Goal: Task Accomplishment & Management: Use online tool/utility

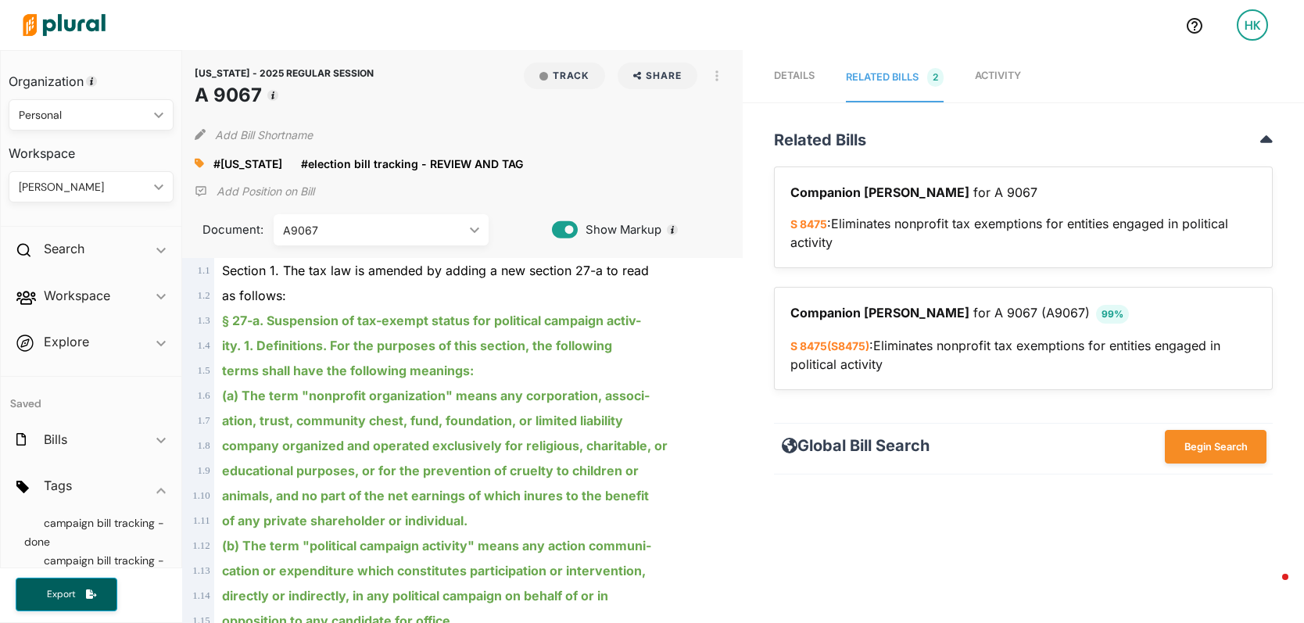
scroll to position [101, 0]
click at [84, 518] on span "election bill tracking - REVIEW AND TAG" at bounding box center [93, 506] width 139 height 33
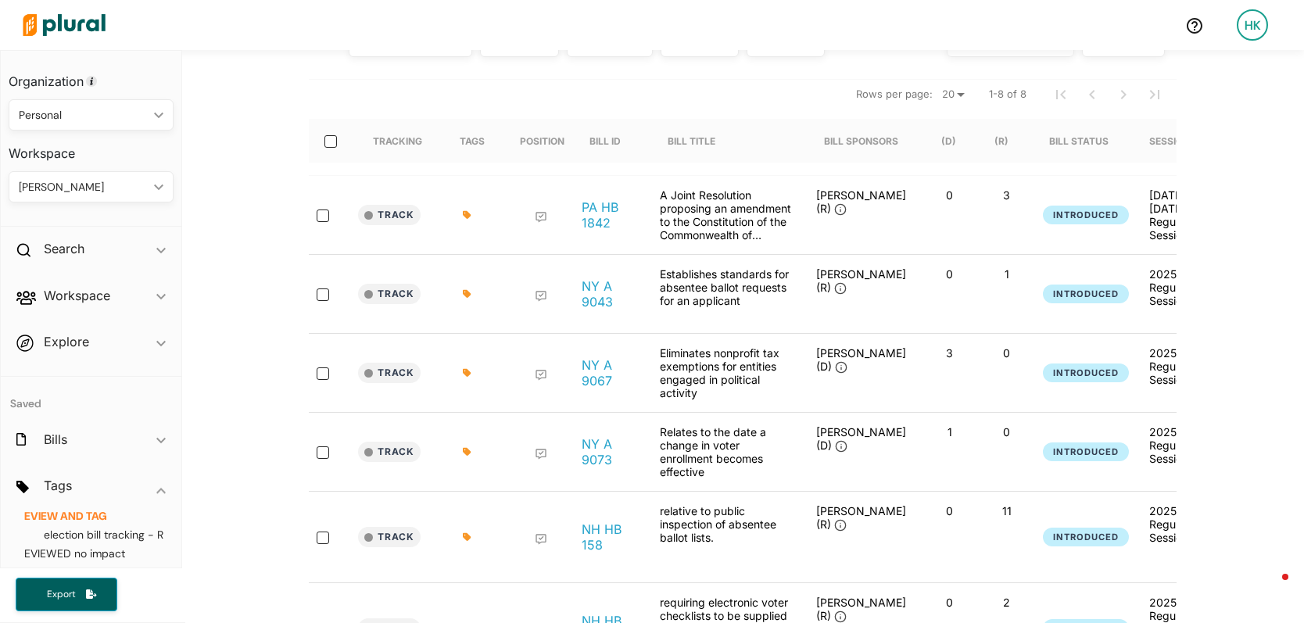
scroll to position [216, 0]
click at [595, 296] on link "NY A 9043" at bounding box center [608, 293] width 53 height 31
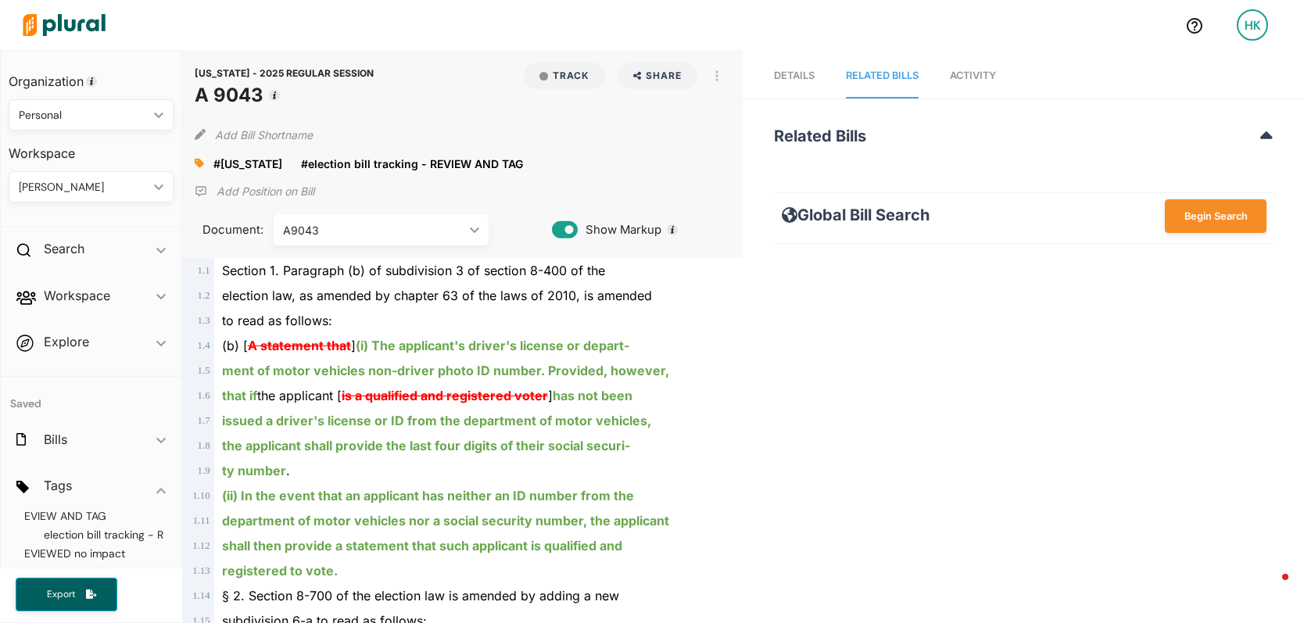
click at [991, 73] on span "Activity" at bounding box center [973, 76] width 46 height 12
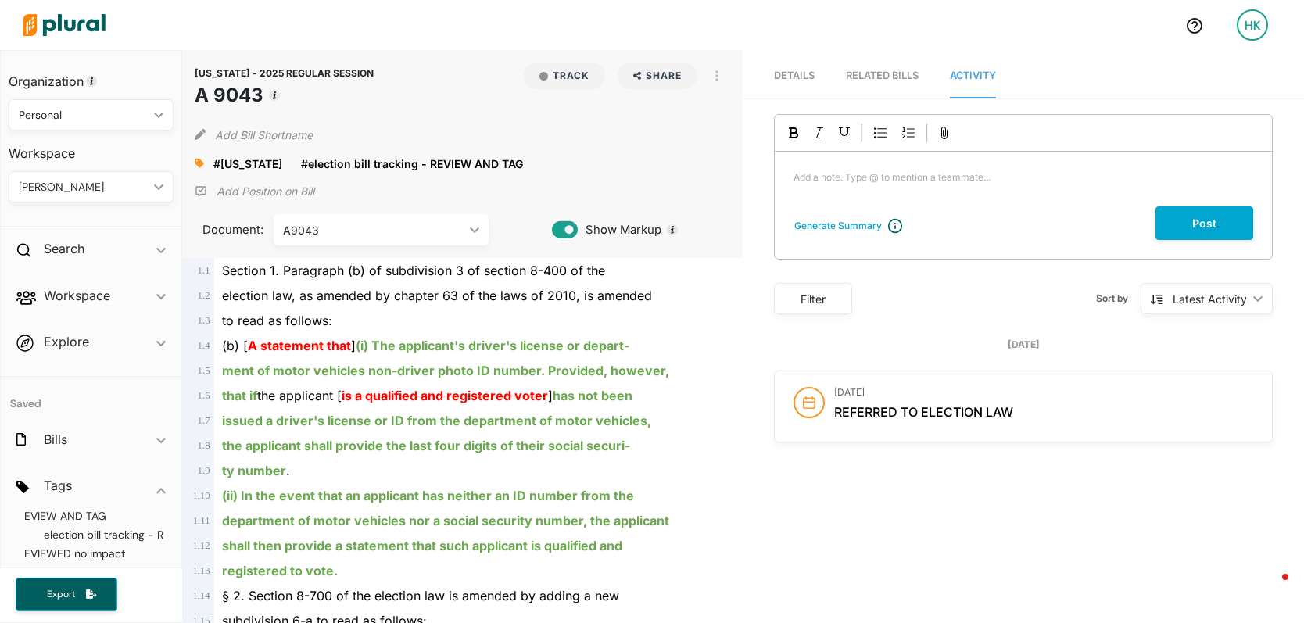
click at [810, 201] on div "Add a note. Type @ to mention a teammate... ﻿" at bounding box center [1023, 179] width 497 height 55
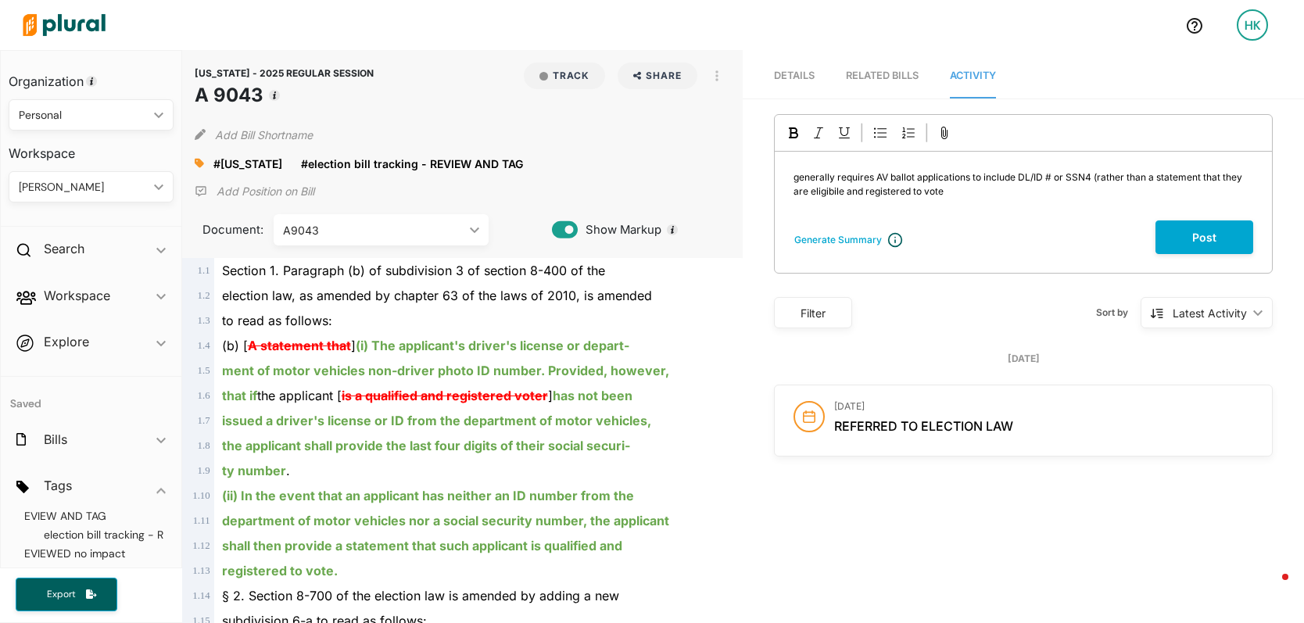
click at [824, 193] on span "generally requires AV ballot applications to include DL/ID # or SSN4 (rather th…" at bounding box center [1019, 184] width 451 height 26
click at [808, 192] on span "generally requires AV ballot applications to include DL/ID # or SSN4 (rather th…" at bounding box center [1019, 184] width 451 height 26
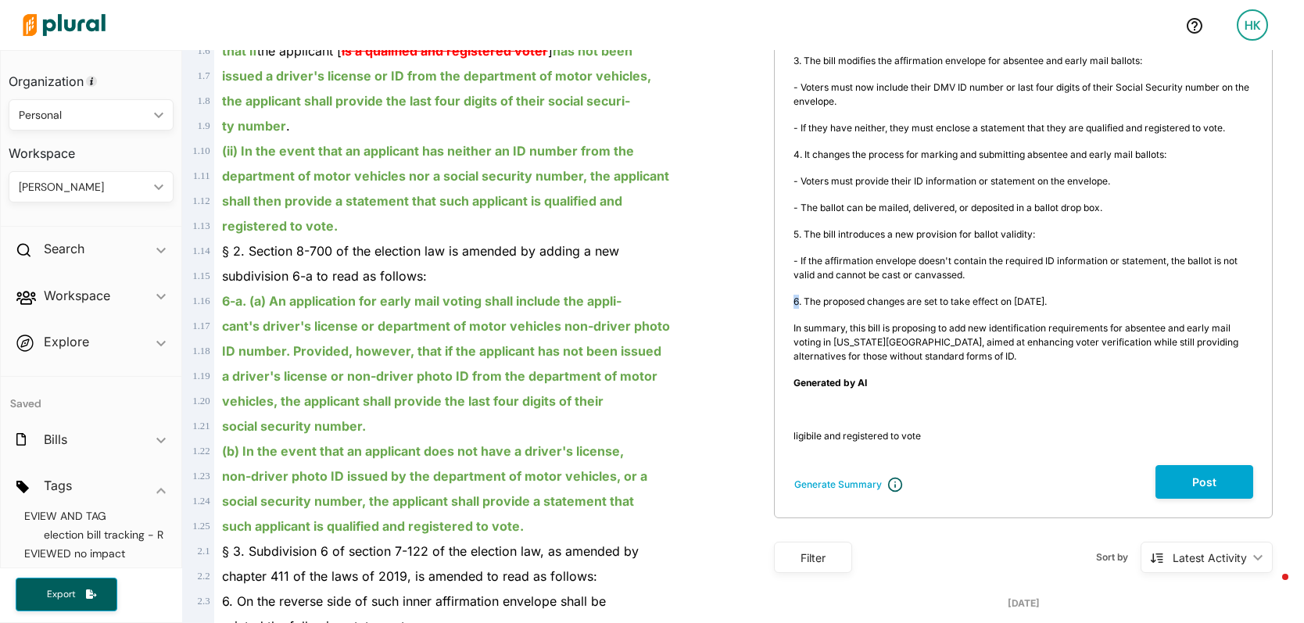
scroll to position [347, 0]
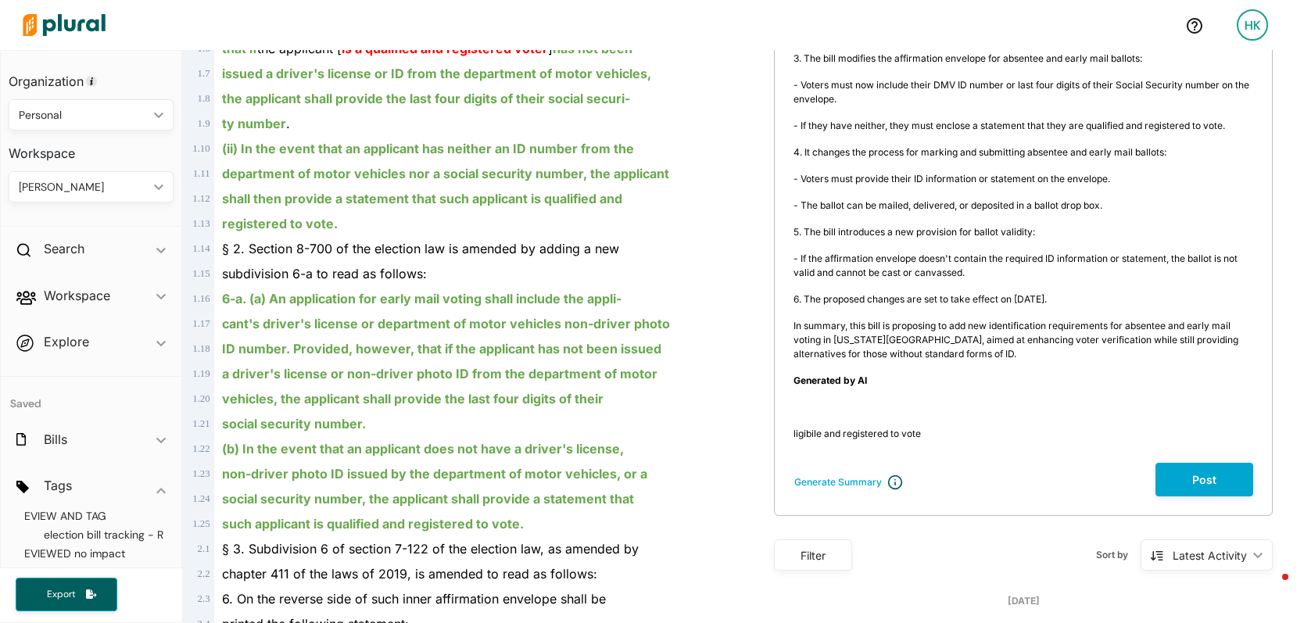
click at [855, 385] on span "Generated by AI" at bounding box center [830, 380] width 73 height 12
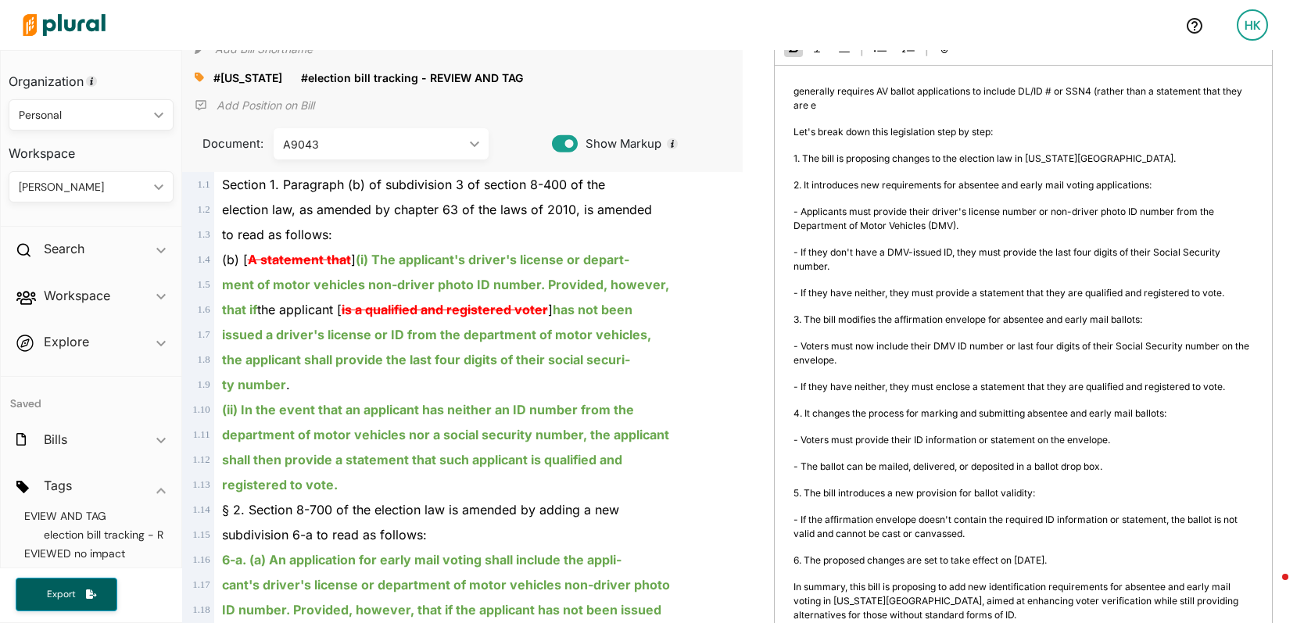
scroll to position [82, 0]
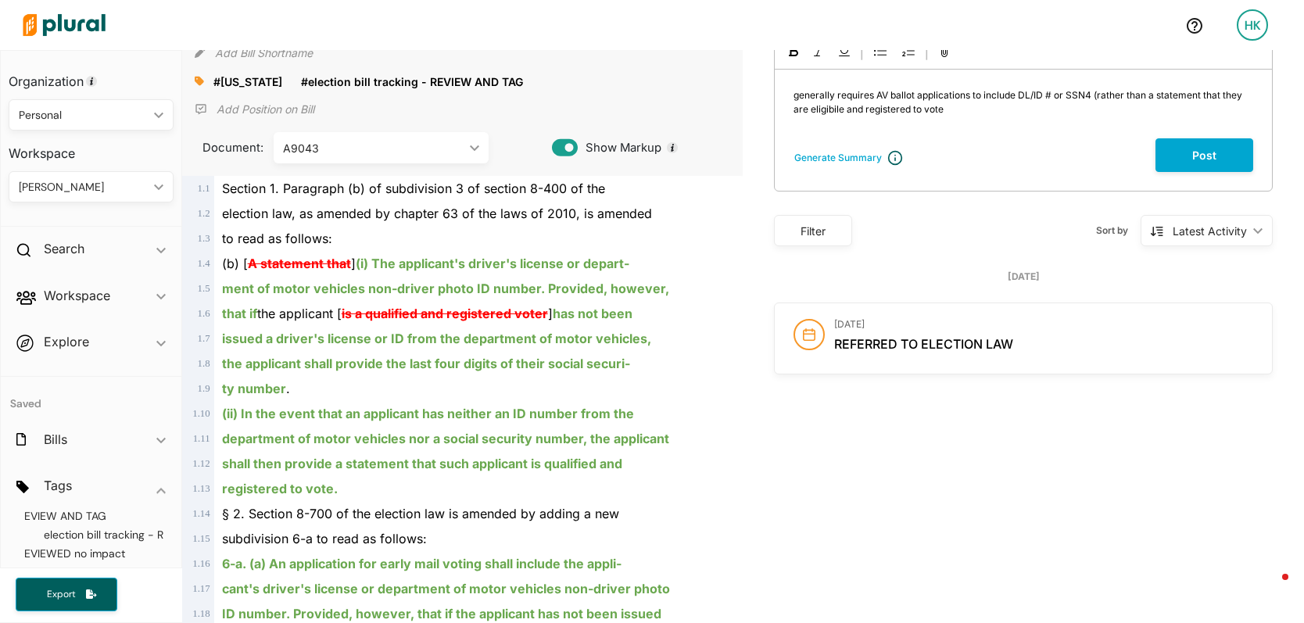
click at [847, 102] on span "generally requires AV ballot applications to include DL/ID # or SSN4 (rather th…" at bounding box center [1019, 102] width 451 height 26
click at [818, 111] on span "generally requires AV ballot applications to include DL/ID # or SSN4 (rather th…" at bounding box center [1019, 102] width 451 height 26
click at [947, 104] on p "generally requires AV ballot applications to include DL/ID # or SSN4 (rather th…" at bounding box center [1024, 102] width 460 height 28
click at [887, 93] on span "generally requires AV ballot applications to include DL/ID # or SSN4 (rather th…" at bounding box center [1019, 102] width 451 height 26
click at [980, 110] on p "generally requires AV and early ballot applications to include DL/ID # or SSN4 …" at bounding box center [1024, 102] width 460 height 28
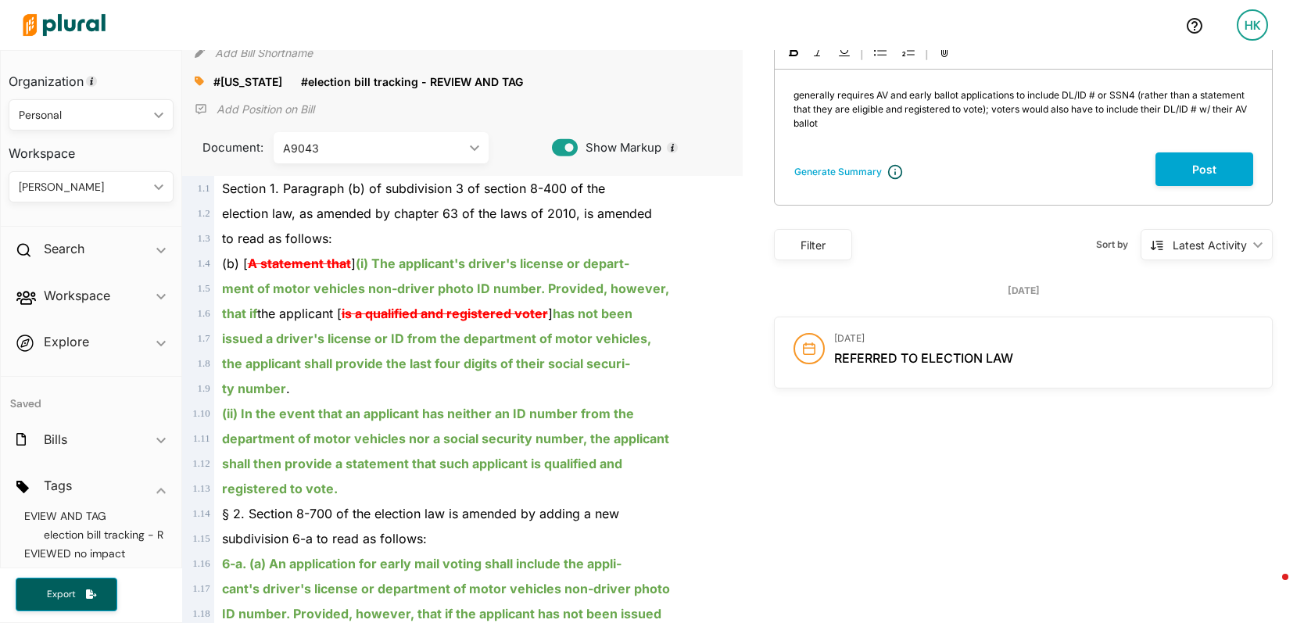
click at [1199, 112] on span "generally requires AV and early ballot applications to include DL/ID # or SSN4 …" at bounding box center [1022, 109] width 456 height 40
drag, startPoint x: 1045, startPoint y: 110, endPoint x: 1063, endPoint y: 109, distance: 18.0
click at [1046, 110] on span "generally requires AV and early ballot applications to include DL/ID # or SSN4 …" at bounding box center [1023, 109] width 459 height 40
click at [984, 110] on span "generally requires AV and early ballot applications to include DL/ID # or SSN4 …" at bounding box center [1024, 109] width 461 height 40
click at [973, 126] on span "generally requires AV and early ballot applications to include DL/ID # or SSN4 …" at bounding box center [1020, 109] width 453 height 40
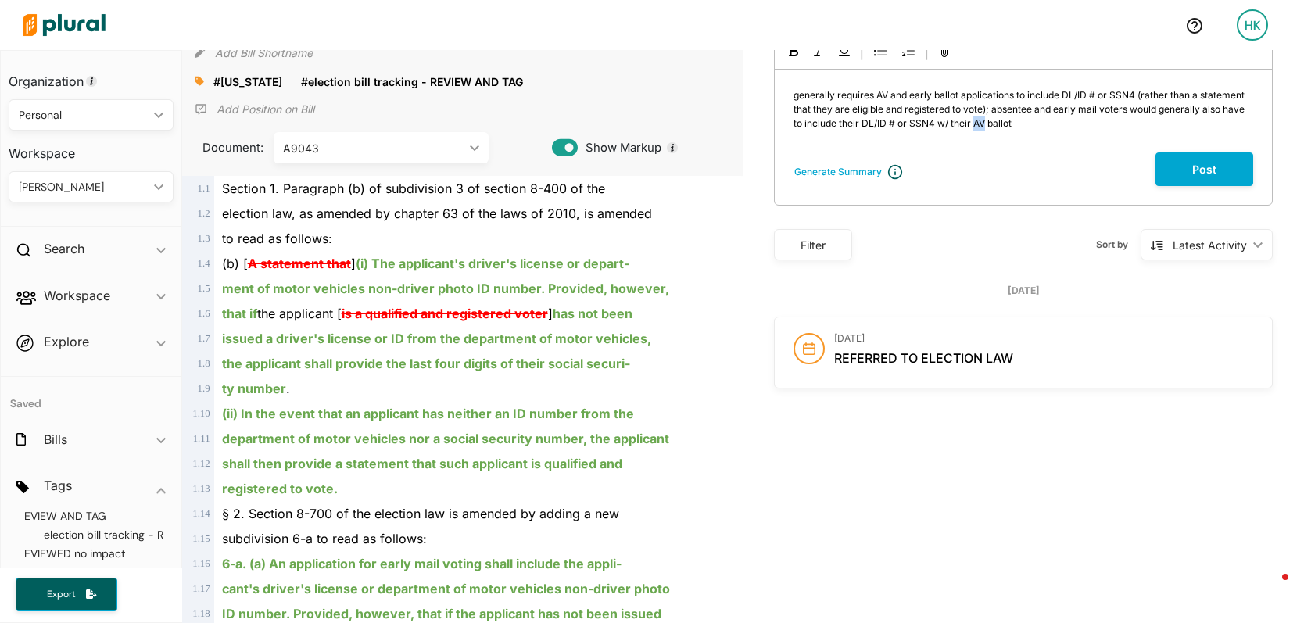
click at [973, 126] on span "generally requires AV and early ballot applications to include DL/ID # or SSN4 …" at bounding box center [1020, 109] width 453 height 40
click at [1003, 124] on p "generally requires AV and early ballot applications to include DL/ID # or SSN4 …" at bounding box center [1024, 109] width 460 height 42
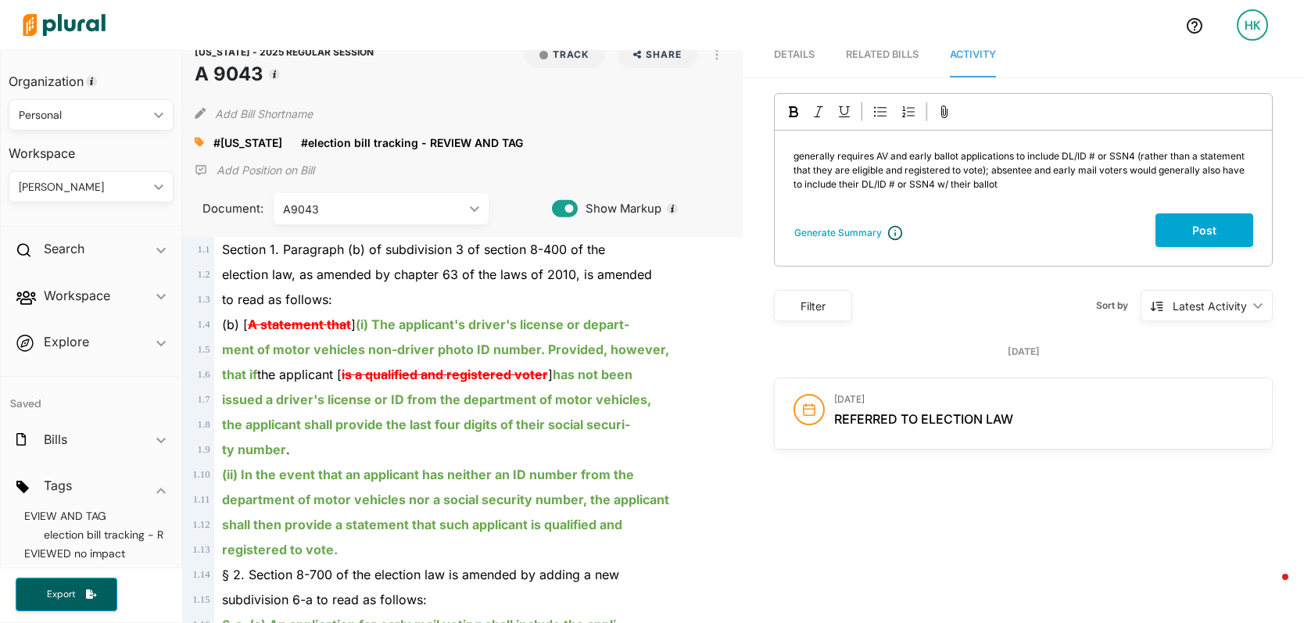
scroll to position [0, 0]
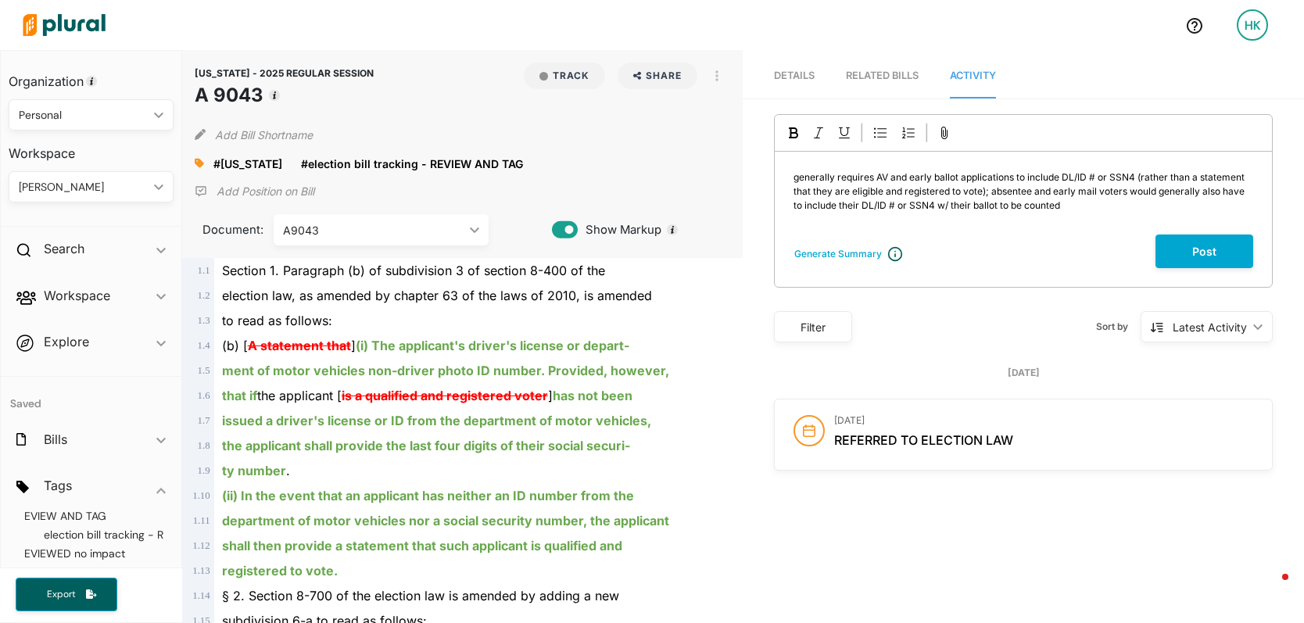
click at [994, 206] on span "generally requires AV and early ballot applications to include DL/ID # or SSN4 …" at bounding box center [1020, 191] width 453 height 40
click at [794, 174] on span "generally requires AV and early ballot applications to include DL/ID # or SSN4 …" at bounding box center [1020, 191] width 453 height 40
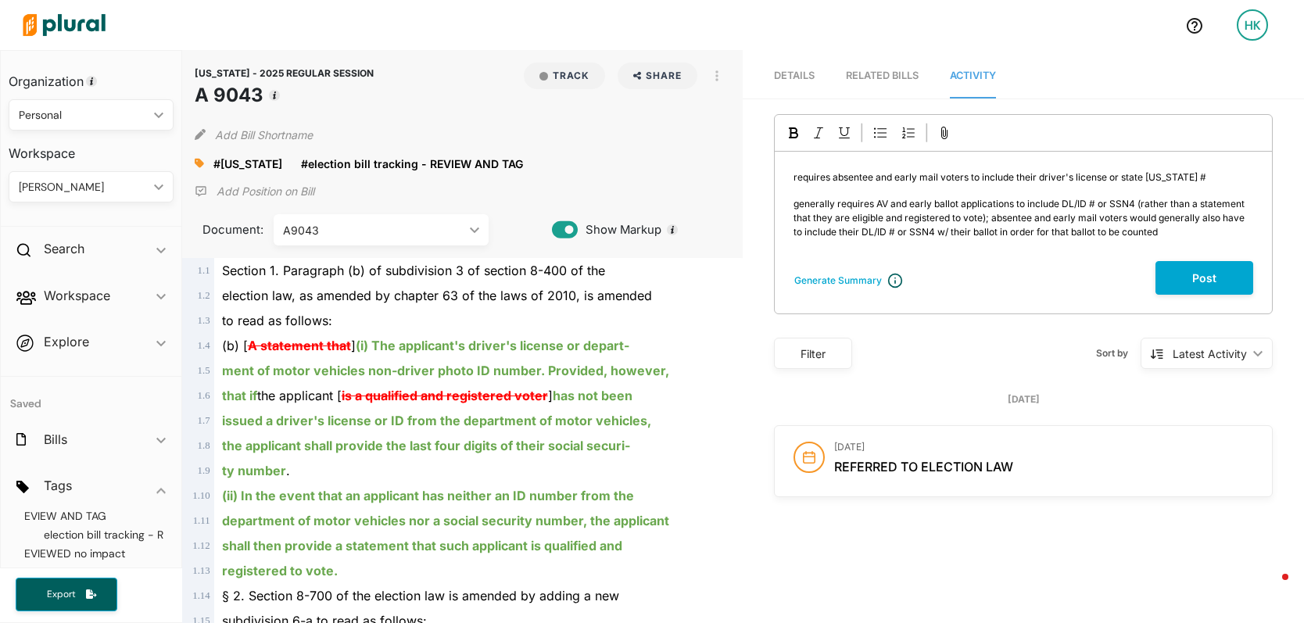
click at [1107, 177] on span "requires absentee and early mail voters to include their driver's license or st…" at bounding box center [1000, 177] width 413 height 12
click at [1166, 177] on p "requires absentee and early mail voters to include their driver's license #, st…" at bounding box center [1024, 177] width 460 height 14
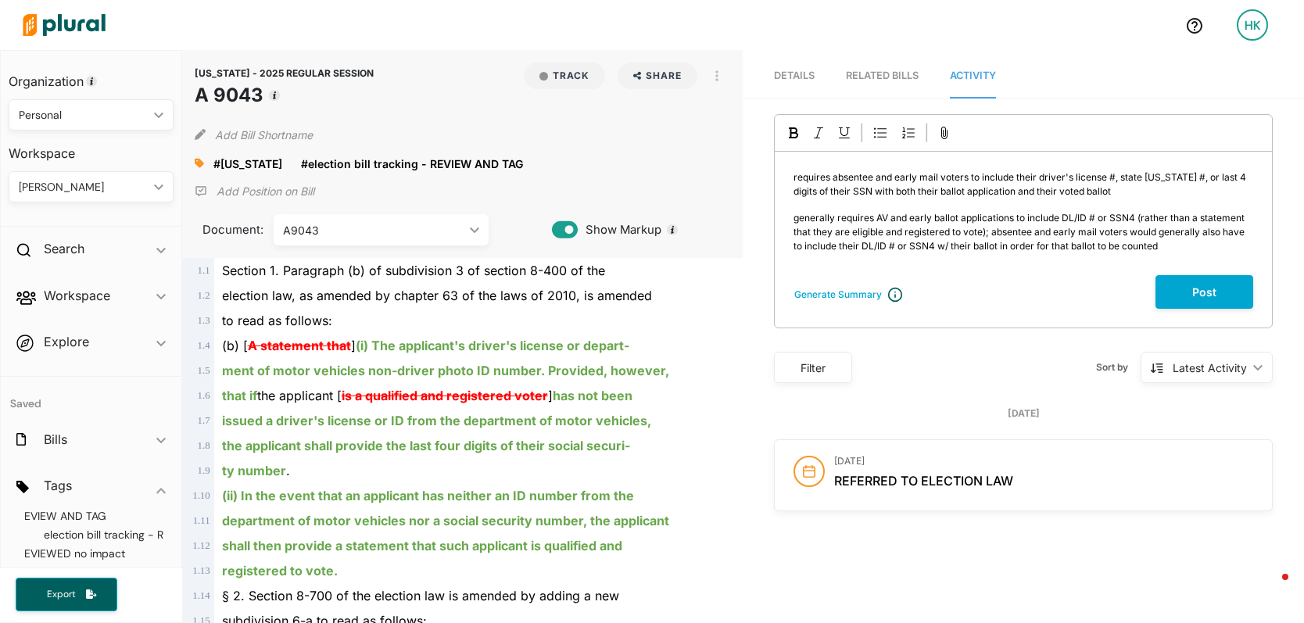
click at [883, 193] on span "requires absentee and early mail voters to include their driver's license #, st…" at bounding box center [1021, 184] width 455 height 26
click at [883, 192] on span "requires absentee and early mail voters to include their driver's license #, st…" at bounding box center [1021, 184] width 455 height 26
click at [1002, 190] on span "requires absentee and early mail voters to include their driver's license #, st…" at bounding box center [1021, 184] width 455 height 26
click at [1048, 189] on p "requires absentee and early mail voters to include their driver's license #, st…" at bounding box center [1024, 184] width 460 height 28
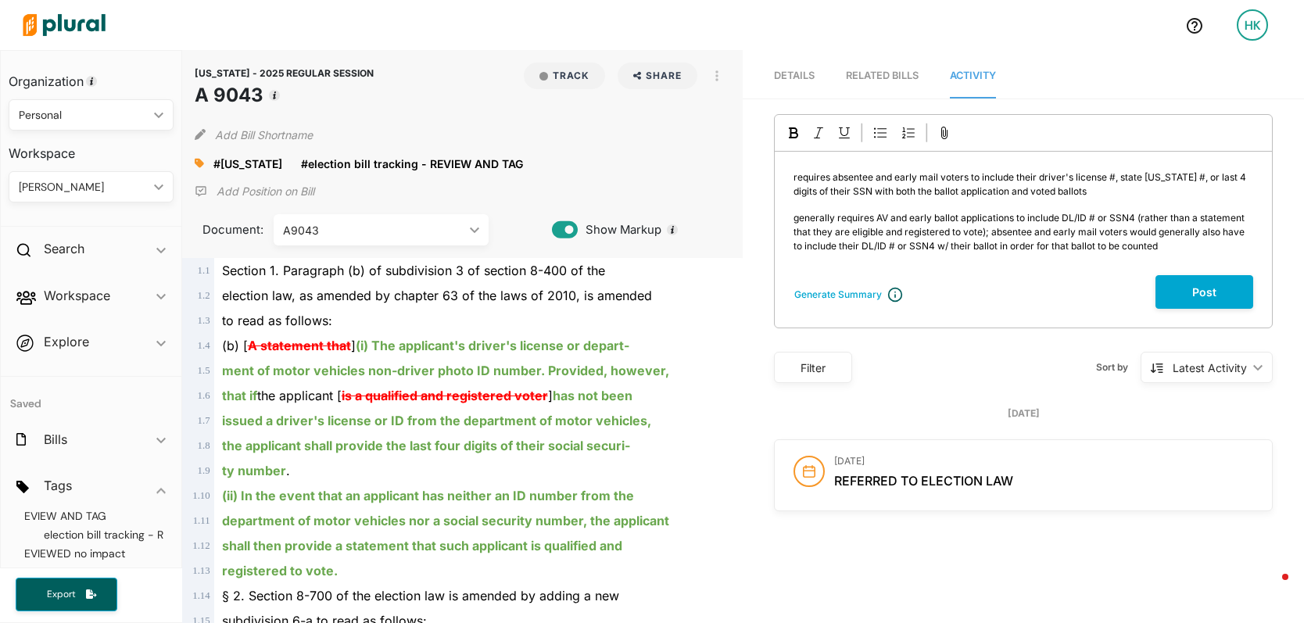
click at [880, 191] on span "requires absentee and early mail voters to include their driver's license #, st…" at bounding box center [1021, 184] width 455 height 26
drag, startPoint x: 950, startPoint y: 192, endPoint x: 1015, endPoint y: 199, distance: 65.3
click at [950, 192] on span "requires absentee and early mail voters to include their driver's license #, st…" at bounding box center [1021, 184] width 455 height 26
click at [927, 192] on span "requires absentee and early mail voters to include their driver's license #, st…" at bounding box center [1021, 184] width 455 height 26
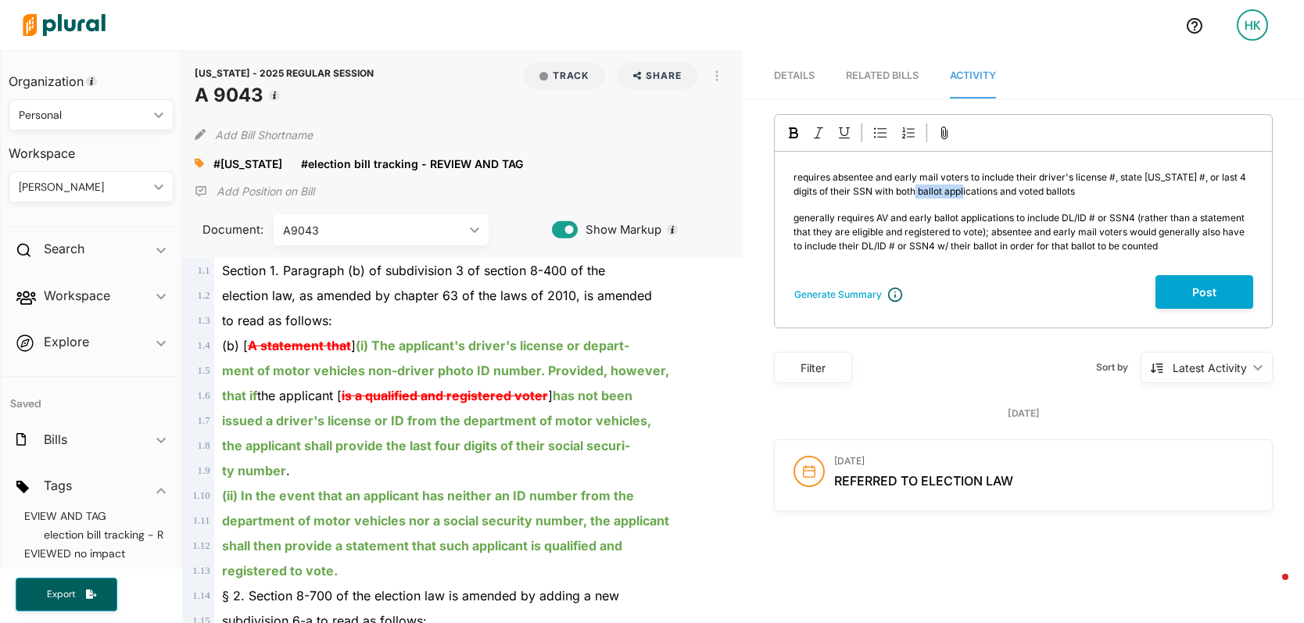
click at [927, 192] on span "requires absentee and early mail voters to include their driver's license #, st…" at bounding box center [1021, 184] width 455 height 26
click at [1041, 187] on p "requires absentee and early mail voters to include their driver's license #, st…" at bounding box center [1024, 184] width 460 height 28
click at [1087, 189] on span "requires absentee and early mail voters to include their driver's license #, st…" at bounding box center [1021, 184] width 455 height 26
click at [1173, 195] on p "requires absentee and early mail voters to include their driver's license #, st…" at bounding box center [1024, 184] width 460 height 28
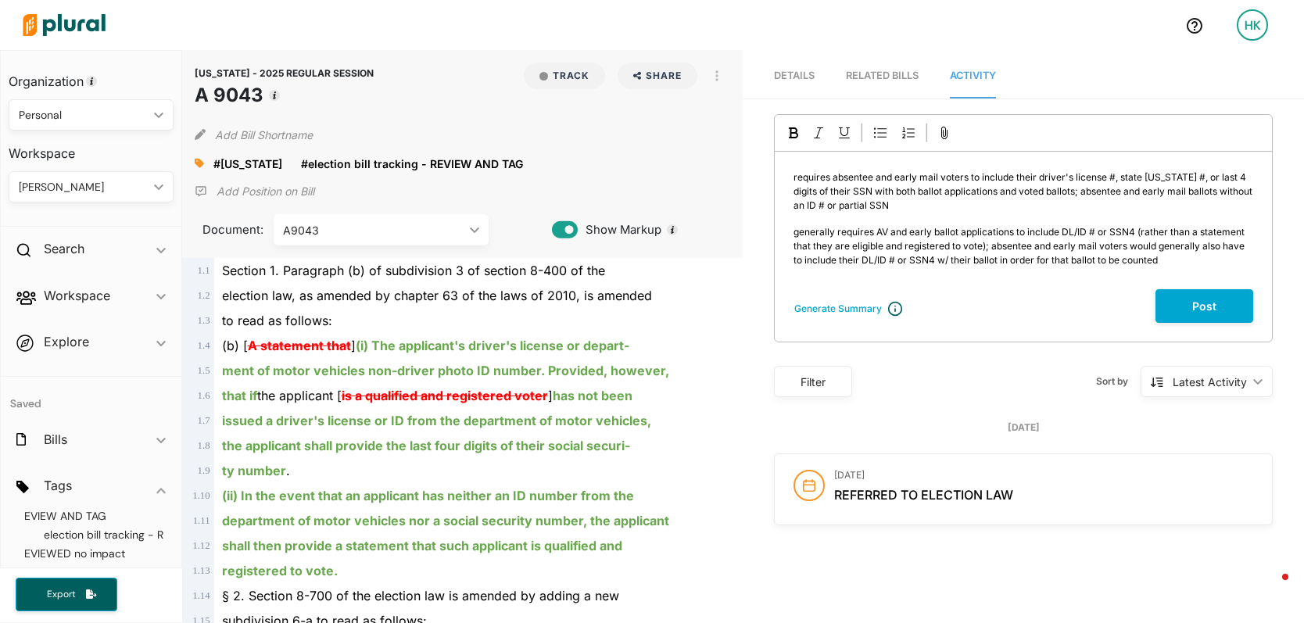
click at [1100, 204] on p "requires absentee and early mail voters to include their driver's license #, st…" at bounding box center [1024, 191] width 460 height 42
click at [807, 210] on span "requires absentee and early mail voters to include their driver's license #, st…" at bounding box center [1024, 191] width 461 height 40
click at [890, 204] on p "requires absentee and early mail voters to include their driver's license #, st…" at bounding box center [1024, 191] width 460 height 42
click at [876, 208] on span "requires absentee and early mail voters to include their driver's license #, st…" at bounding box center [1024, 191] width 461 height 40
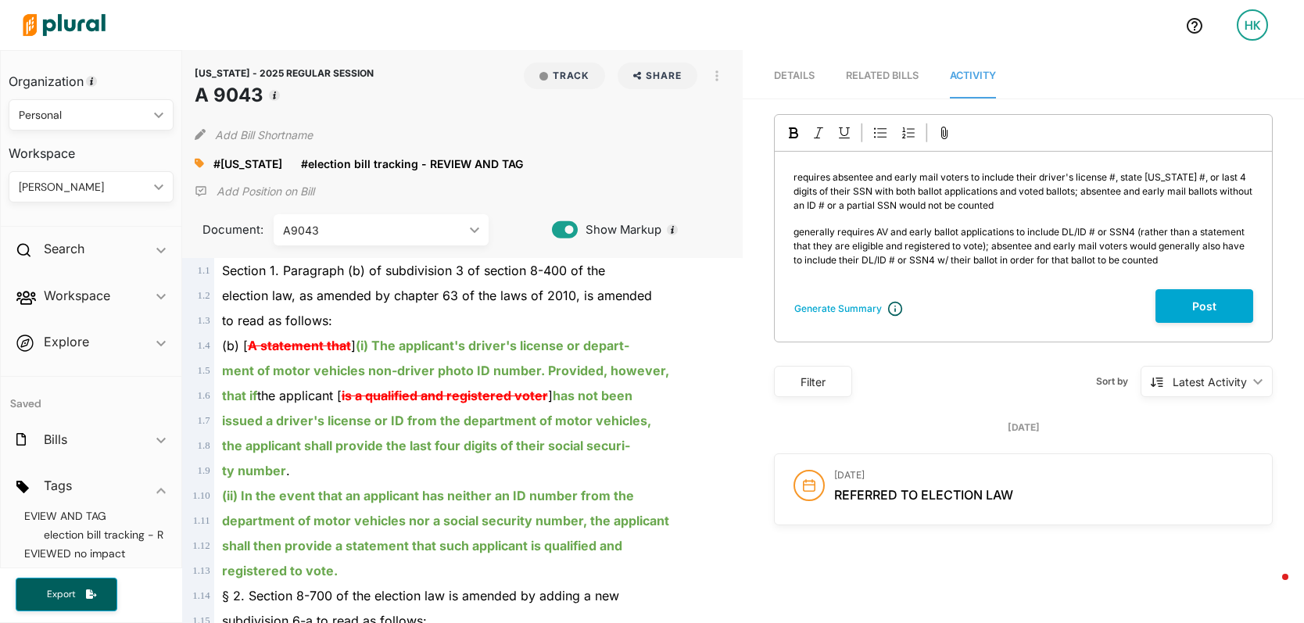
click at [794, 178] on span "requires absentee and early mail voters to include their driver's license #, st…" at bounding box center [1024, 191] width 461 height 40
drag, startPoint x: 848, startPoint y: 177, endPoint x: 869, endPoint y: 177, distance: 21.1
click at [850, 177] on span "would requires absentee and early mail voters to include their driver's license…" at bounding box center [1022, 191] width 457 height 40
click at [992, 241] on span "generally requires AV and early ballot applications to include DL/ID # or SSN4 …" at bounding box center [1020, 246] width 453 height 40
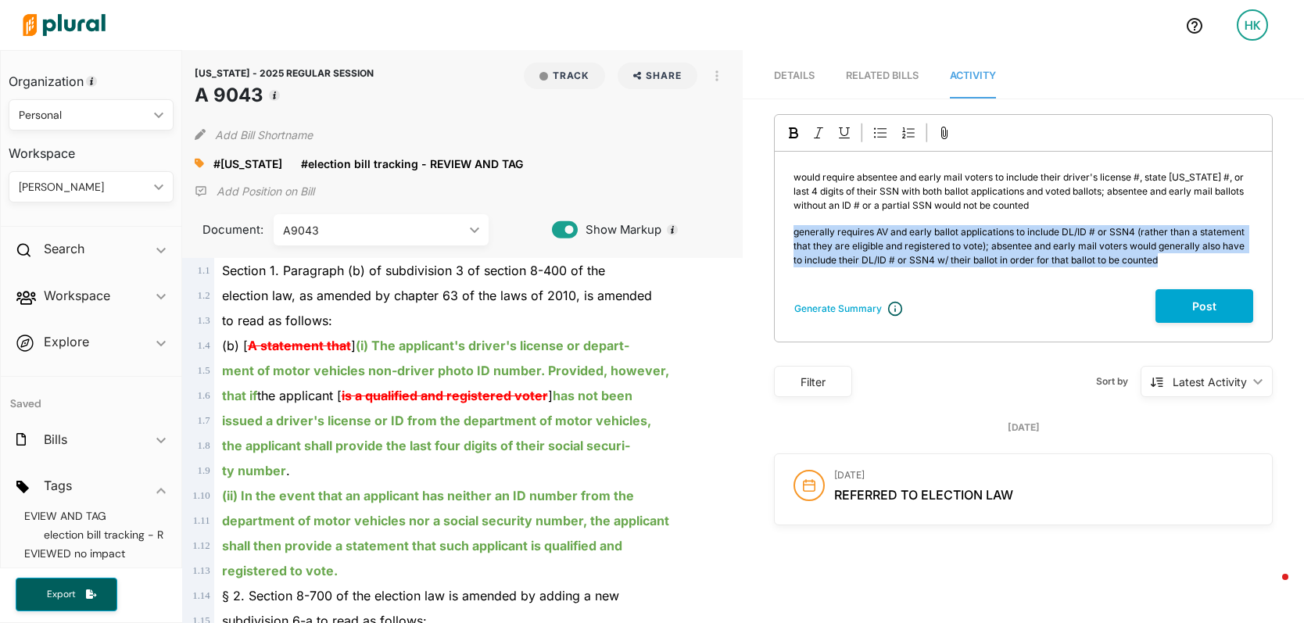
click at [992, 241] on span "generally requires AV and early ballot applications to include DL/ID # or SSN4 …" at bounding box center [1020, 246] width 453 height 40
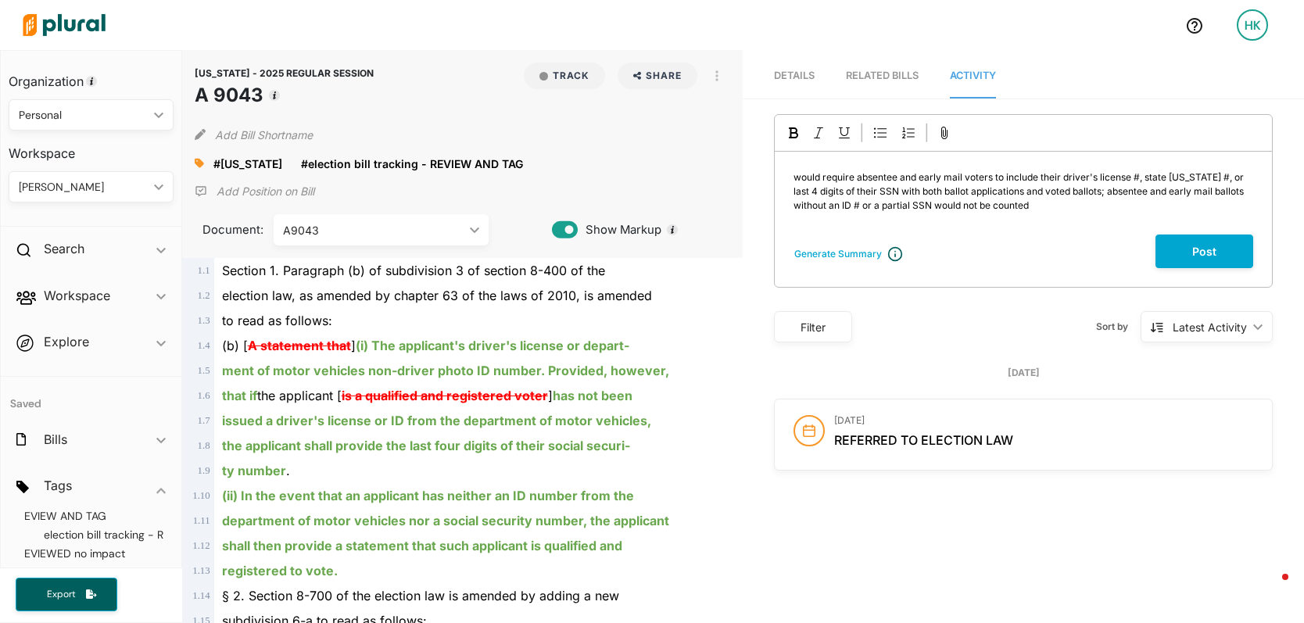
click at [797, 177] on span "would require absentee and early mail voters to include their driver's license …" at bounding box center [1020, 191] width 453 height 40
click at [823, 207] on span "would require absentee and early mail voters to include their driver's license …" at bounding box center [1020, 191] width 453 height 40
click at [824, 207] on span "would require absentee and early mail voters to include their driver's license …" at bounding box center [1020, 191] width 453 height 40
click at [1095, 202] on p "would require absentee and early mail voters to include their driver's license …" at bounding box center [1024, 191] width 460 height 42
click at [827, 210] on span "would require absentee and early mail voters to include their driver's license …" at bounding box center [1020, 191] width 453 height 40
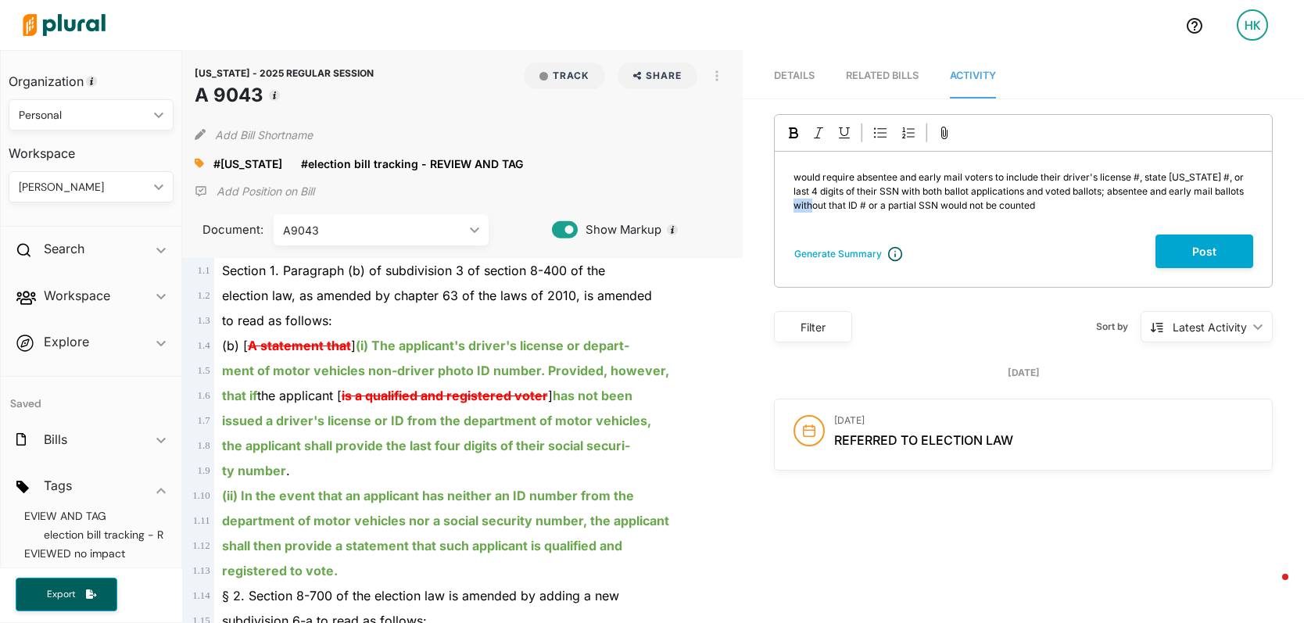
click at [827, 210] on span "would require absentee and early mail voters to include their driver's license …" at bounding box center [1020, 191] width 453 height 40
click at [870, 208] on span "would require absentee and early mail voters to include their driver's license …" at bounding box center [1020, 191] width 453 height 40
click at [1055, 201] on p "would require absentee and early mail voters to include their driver's license …" at bounding box center [1024, 191] width 460 height 42
click at [118, 124] on div "Personal ic_keyboard_arrow_down" at bounding box center [91, 114] width 165 height 31
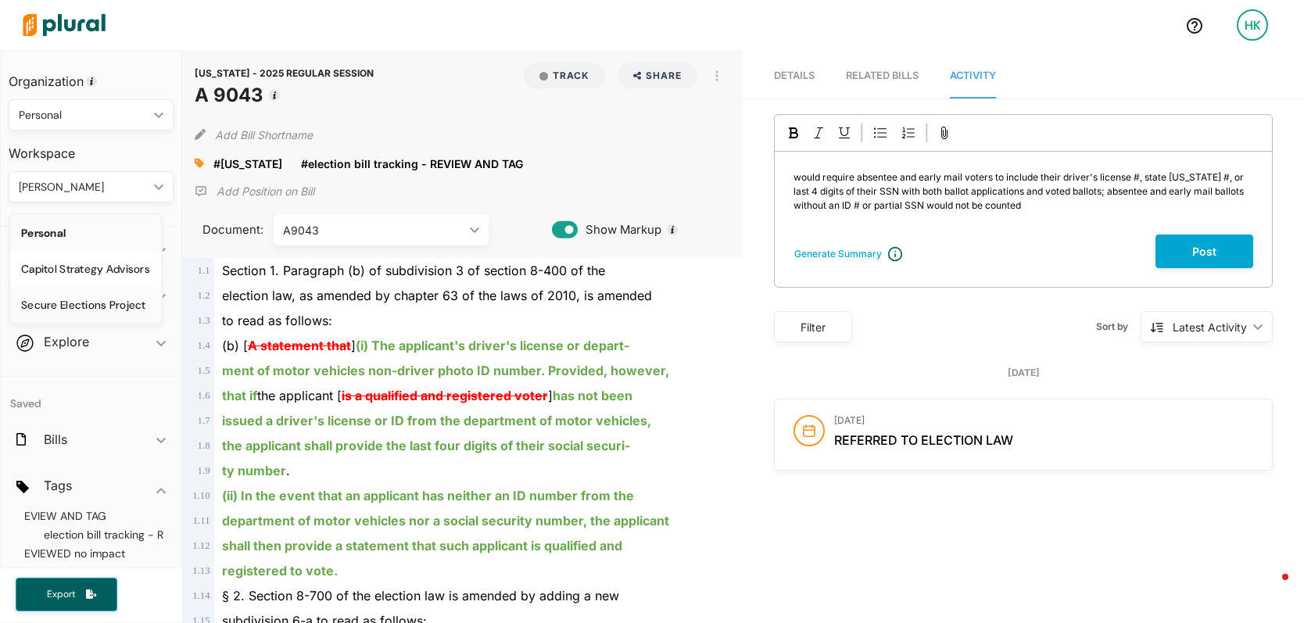
click at [86, 299] on div "Secure Elections Project" at bounding box center [85, 305] width 129 height 13
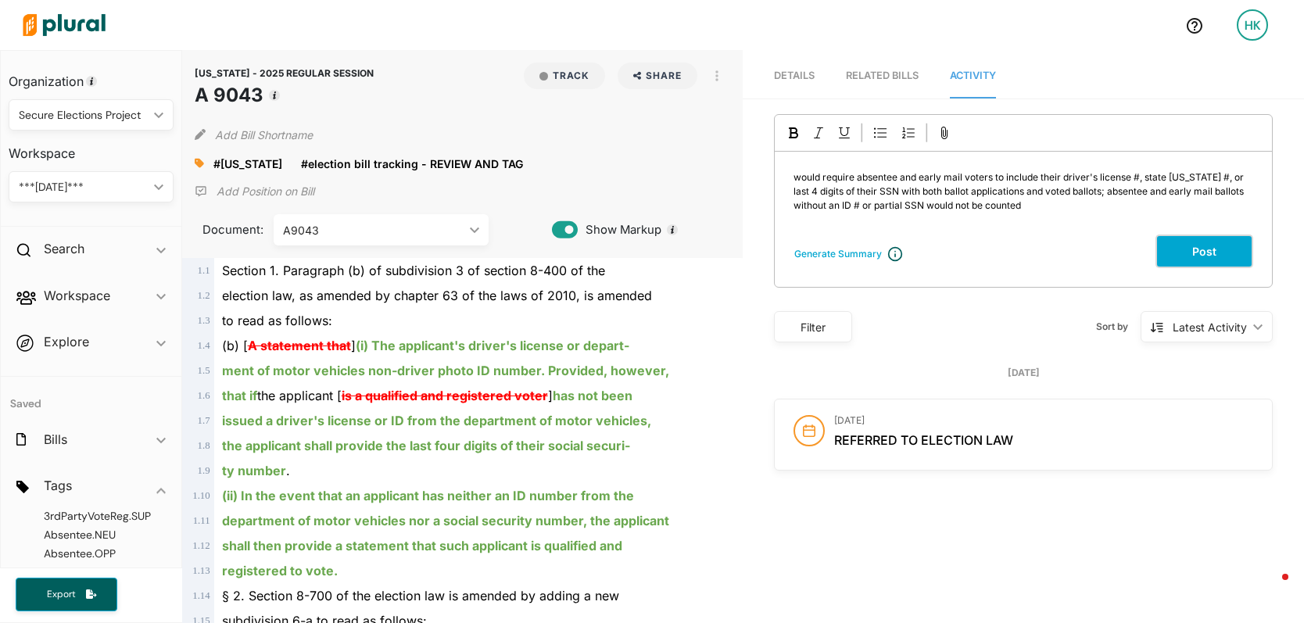
click at [1167, 255] on button "Post" at bounding box center [1205, 252] width 98 height 34
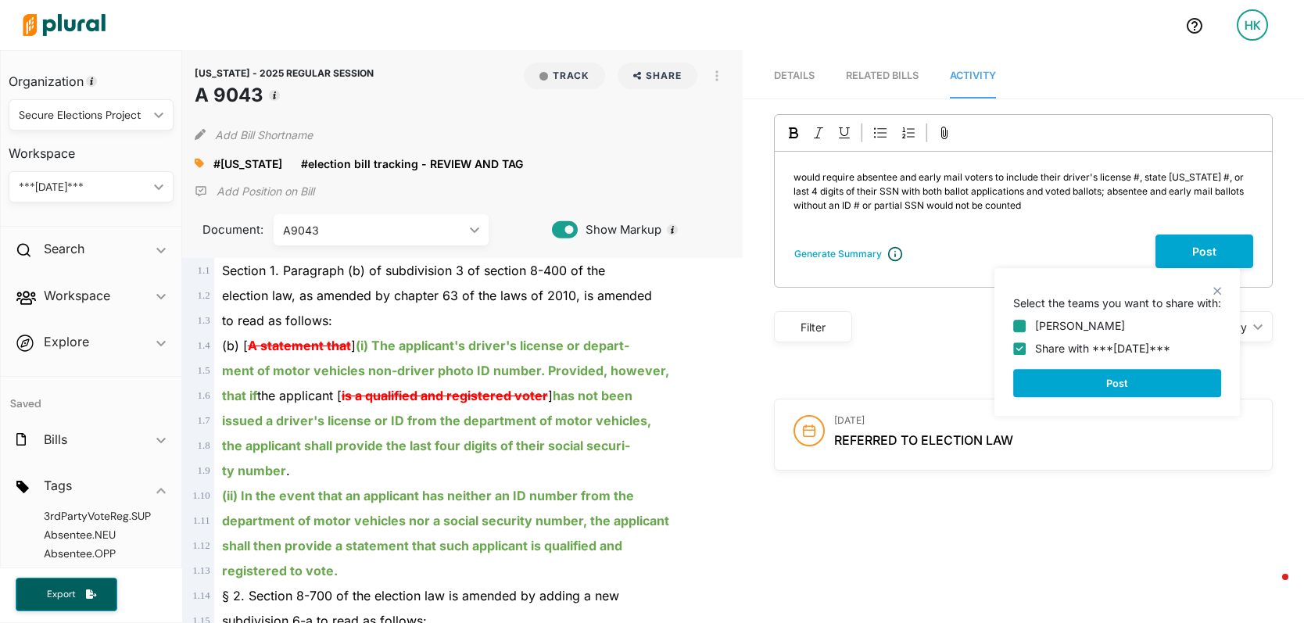
click at [1022, 325] on input "Holly Kuhn" at bounding box center [1019, 326] width 13 height 13
checkbox input "true"
click at [1108, 381] on button "Post" at bounding box center [1117, 383] width 208 height 28
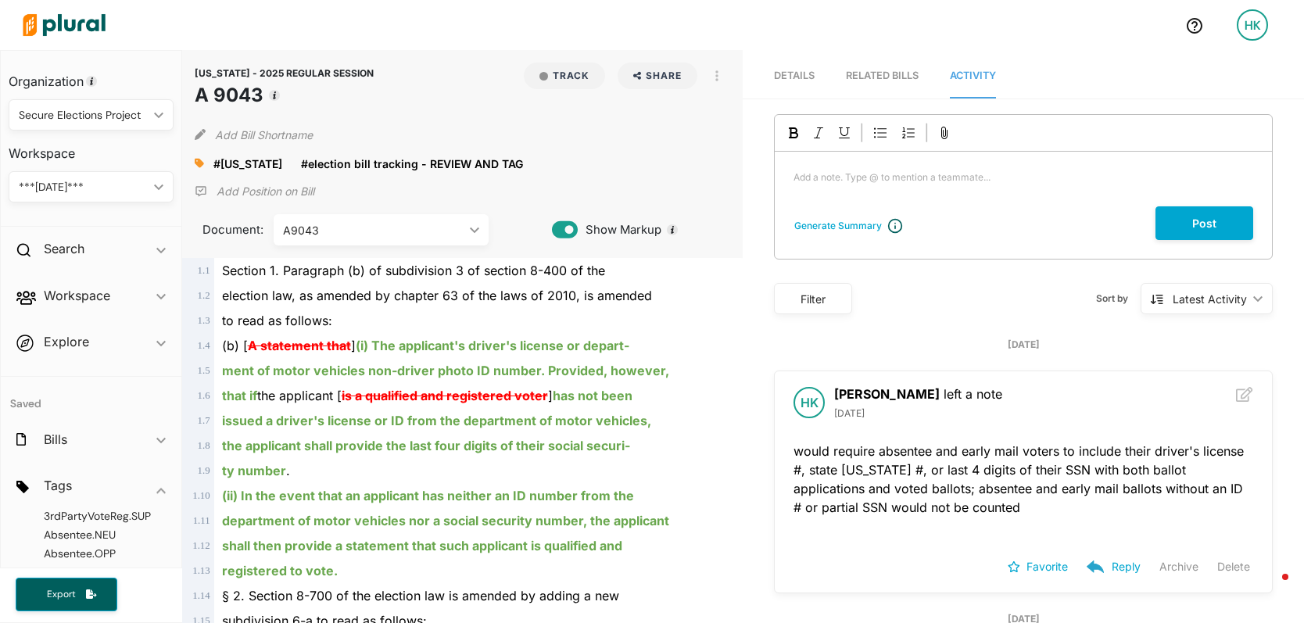
click at [202, 164] on icon at bounding box center [199, 163] width 9 height 9
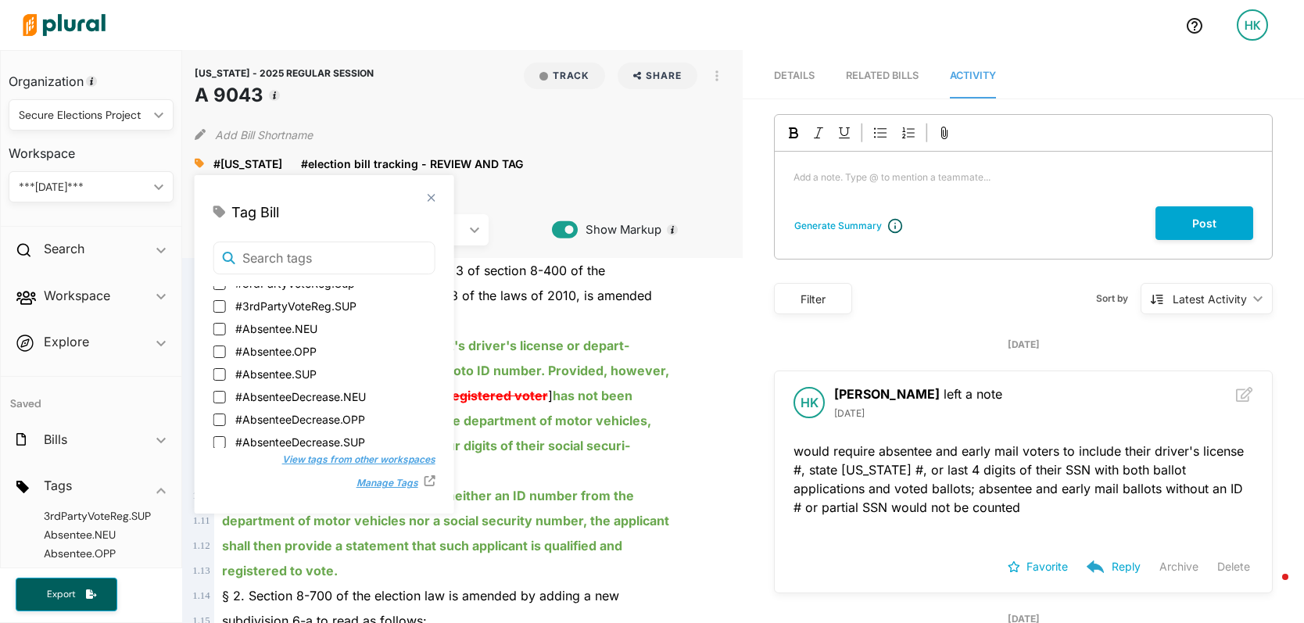
scroll to position [110, 0]
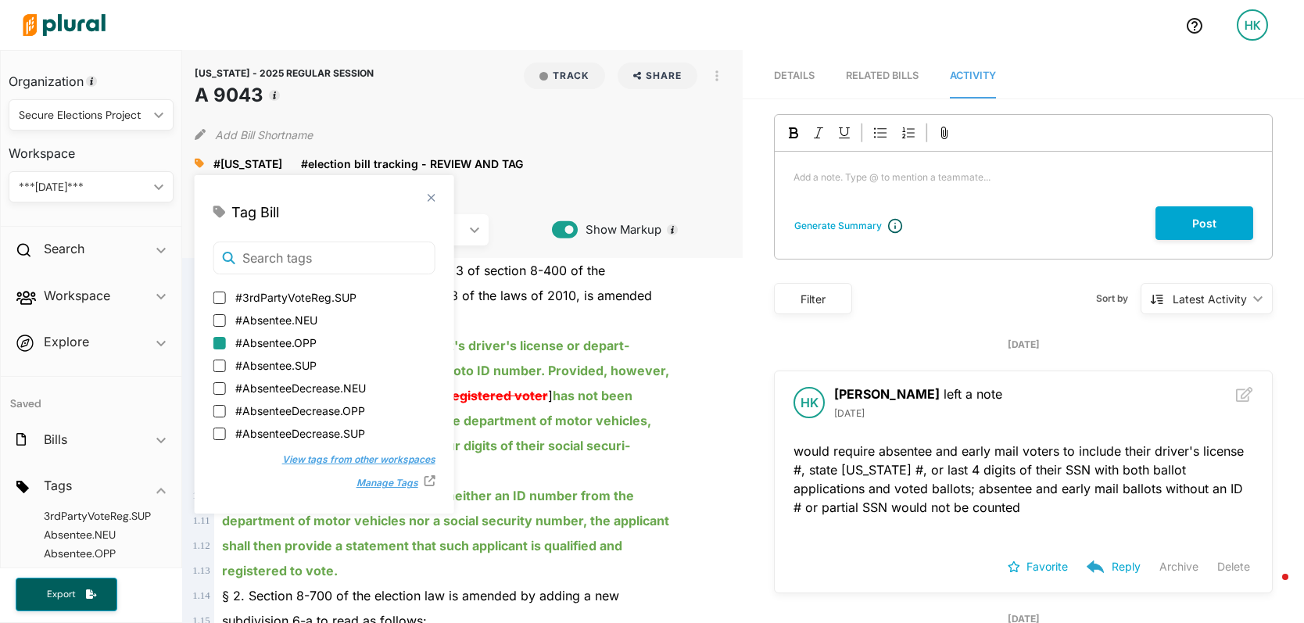
click at [224, 344] on input "#Absentee.OPP" at bounding box center [219, 343] width 13 height 13
checkbox input "true"
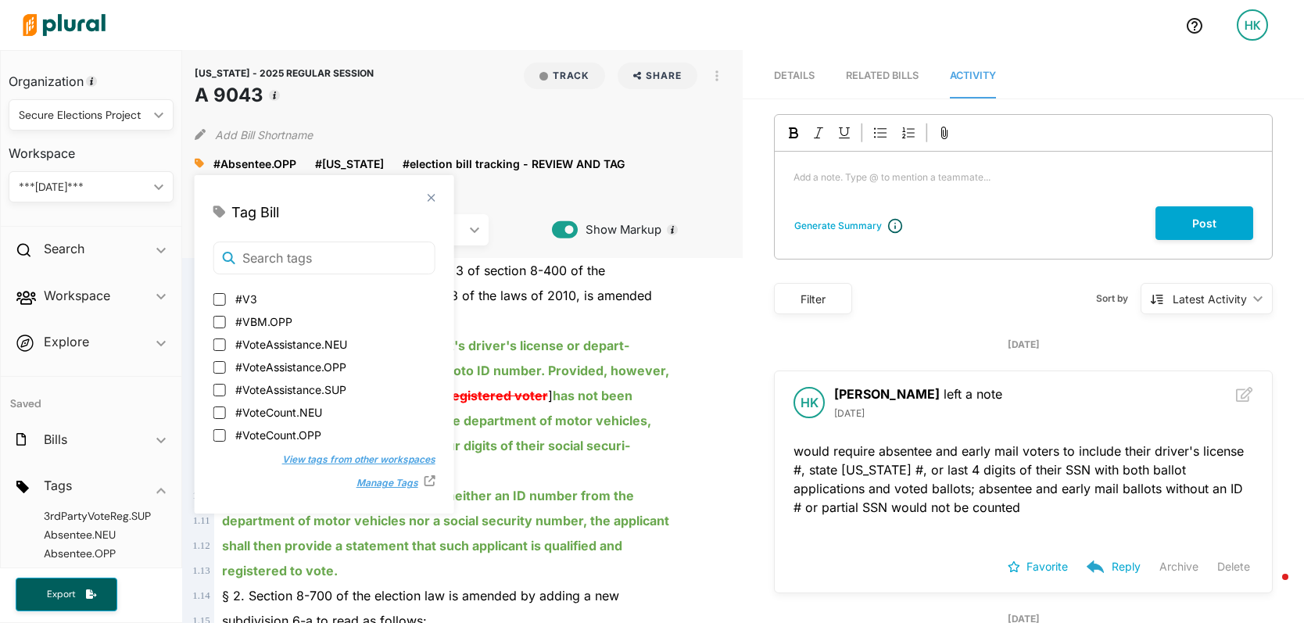
scroll to position [4920, 0]
click at [223, 321] on input "#VBM.OPP" at bounding box center [219, 317] width 13 height 13
checkbox input "true"
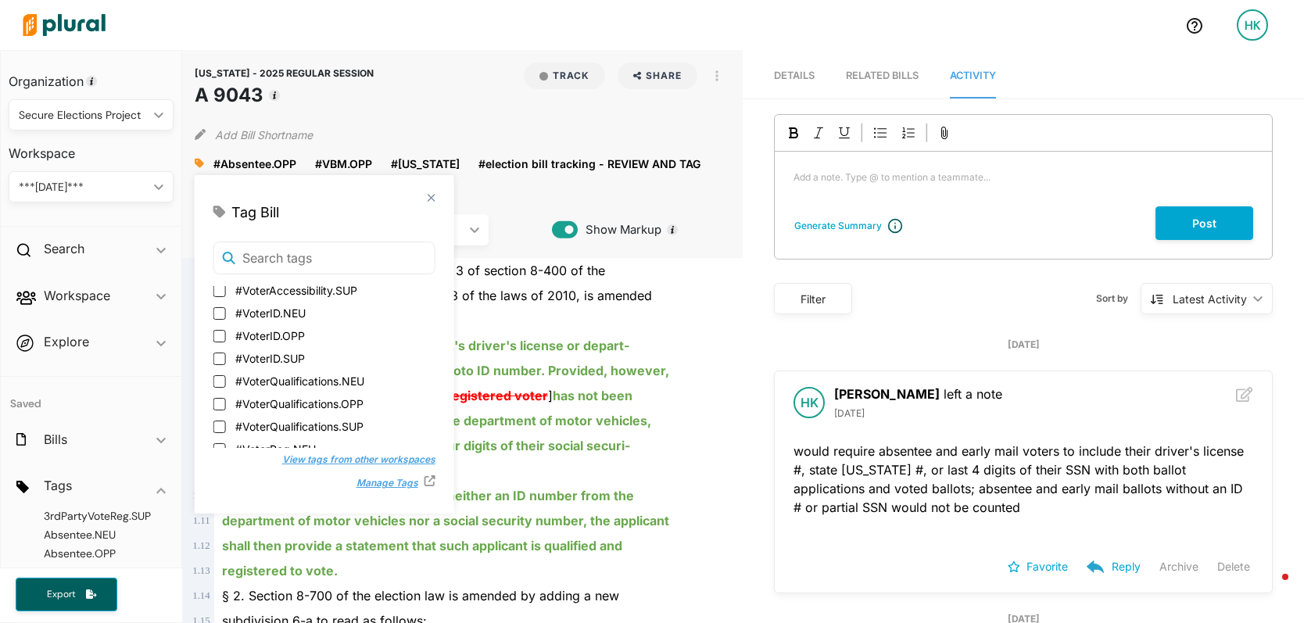
scroll to position [5219, 0]
click at [219, 337] on input "#VoterID.OPP" at bounding box center [219, 335] width 13 height 13
checkbox input "true"
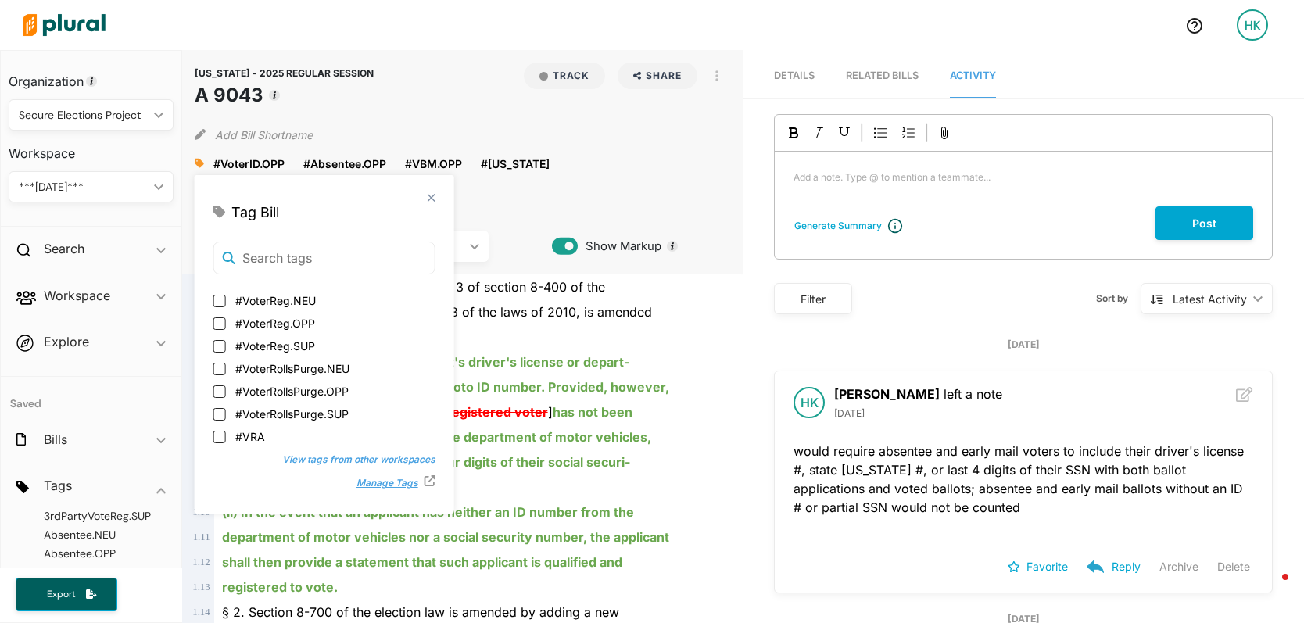
scroll to position [5370, 0]
click at [548, 327] on div "to read as follows:" at bounding box center [469, 336] width 511 height 25
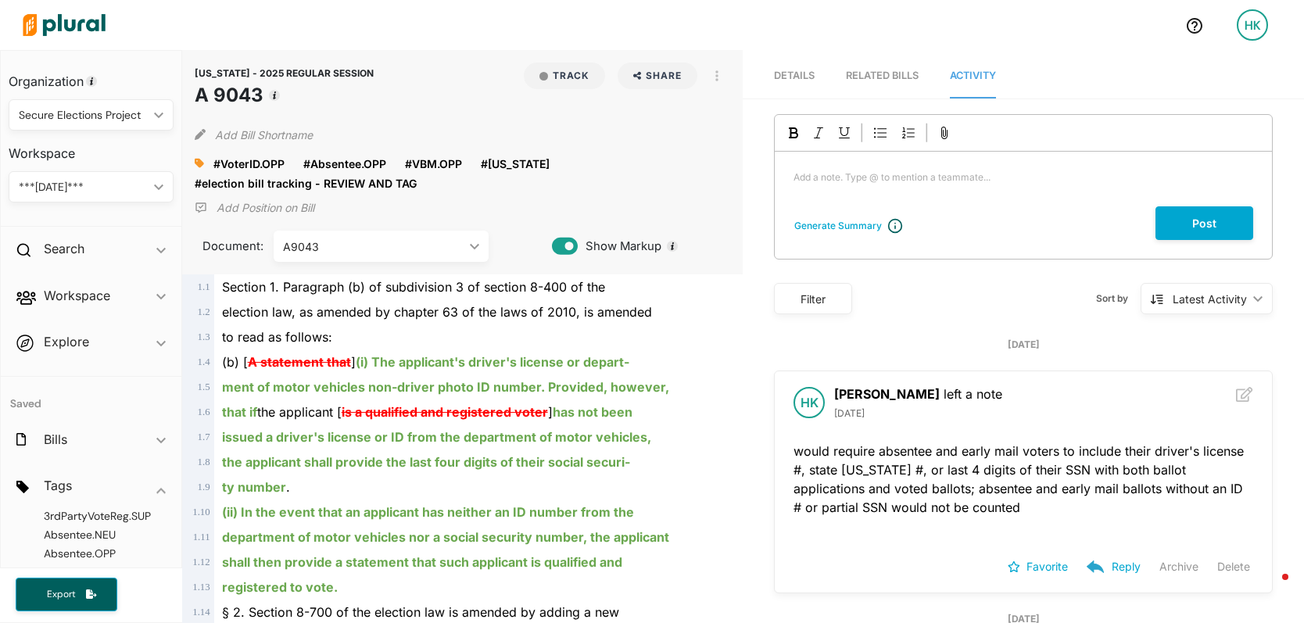
click at [100, 126] on div "Secure Elections Project ic_keyboard_arrow_down" at bounding box center [91, 114] width 165 height 31
drag, startPoint x: 91, startPoint y: 242, endPoint x: 417, endPoint y: 203, distance: 327.5
click at [91, 242] on link "Personal" at bounding box center [85, 233] width 151 height 36
click at [418, 185] on polygon at bounding box center [422, 183] width 11 height 11
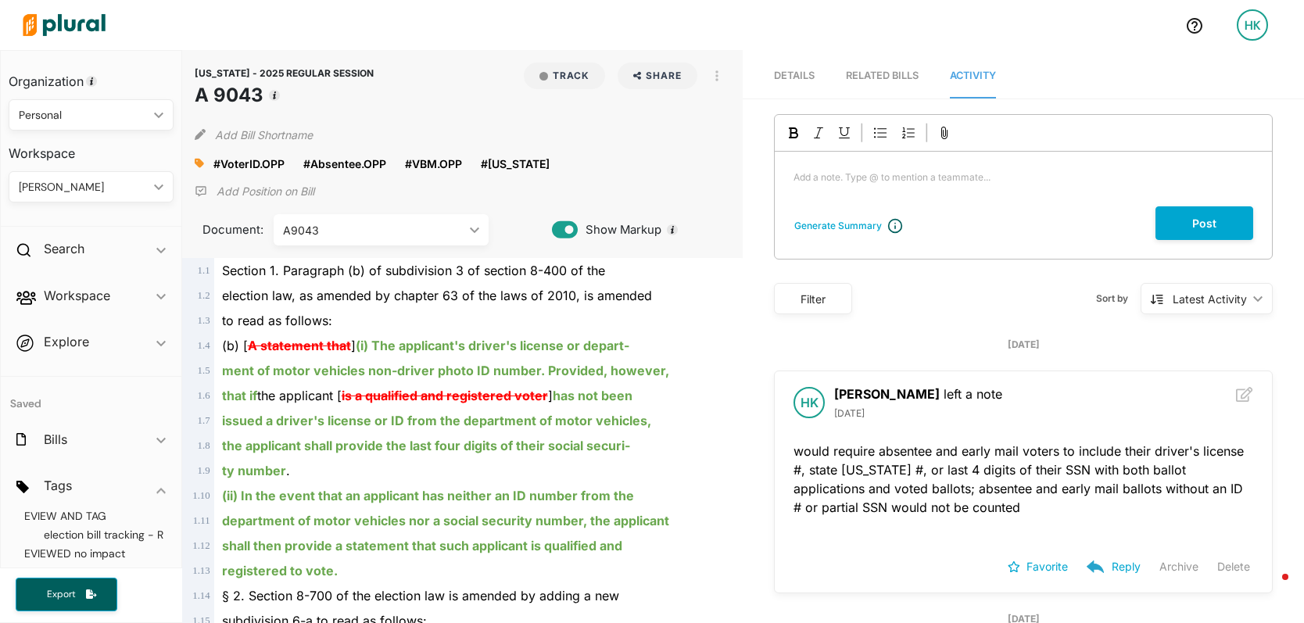
click at [205, 164] on div at bounding box center [204, 163] width 19 height 23
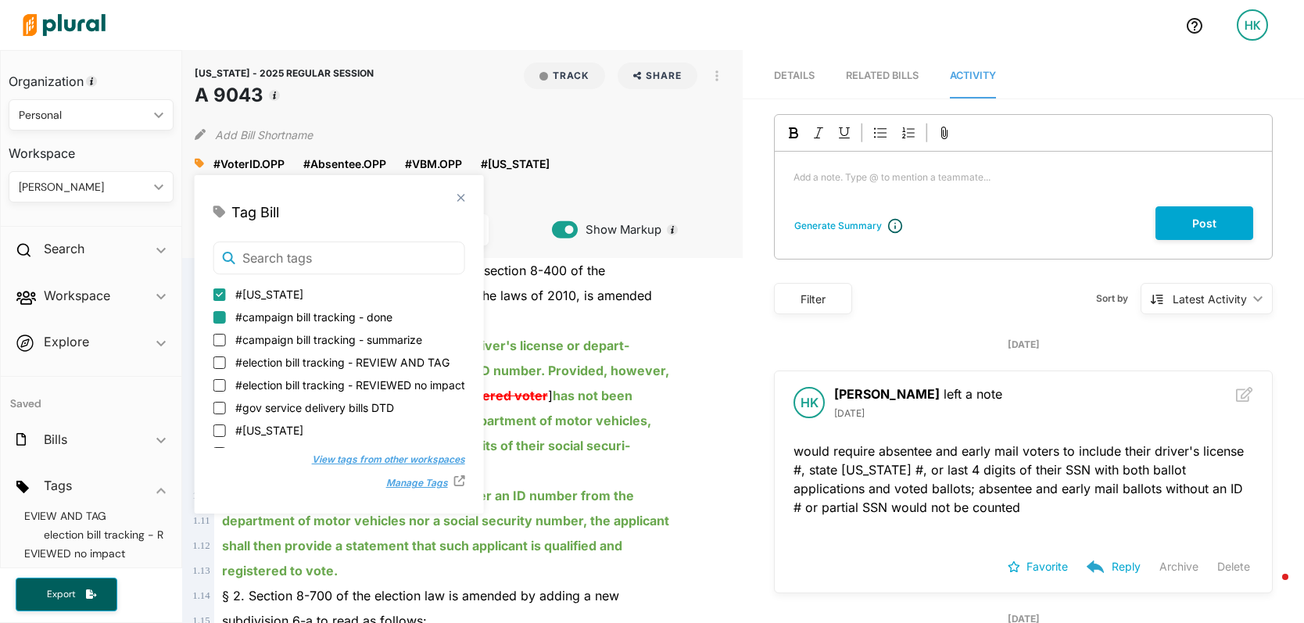
click at [218, 318] on input "#campaign bill tracking - done" at bounding box center [219, 317] width 13 height 13
checkbox input "true"
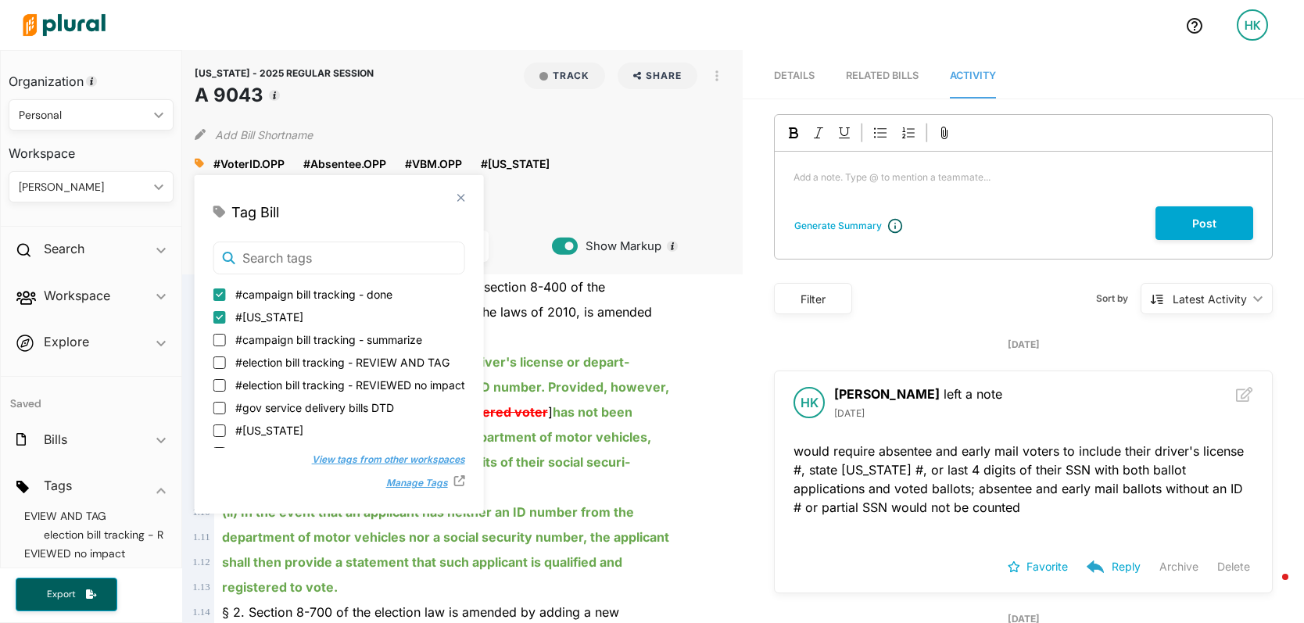
click at [617, 389] on ins "ment of motor vehicles non-driver photo ID number. Provided, however," at bounding box center [445, 387] width 447 height 16
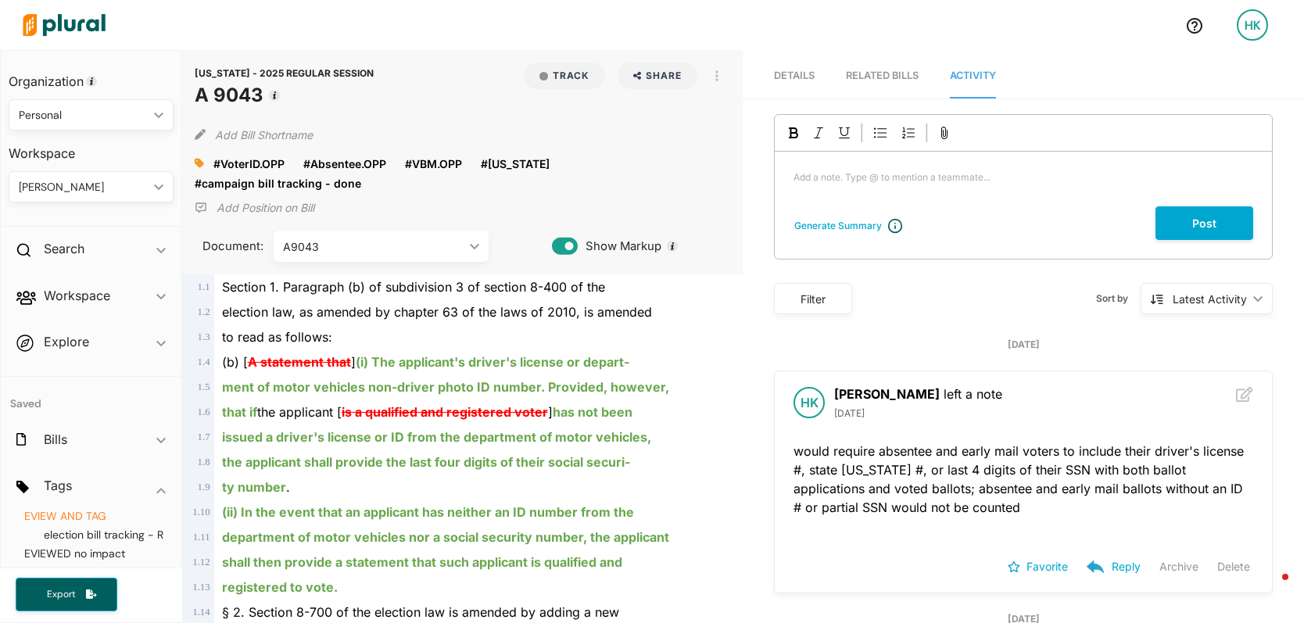
click at [100, 516] on span "election bill tracking - REVIEW AND TAG" at bounding box center [93, 506] width 139 height 33
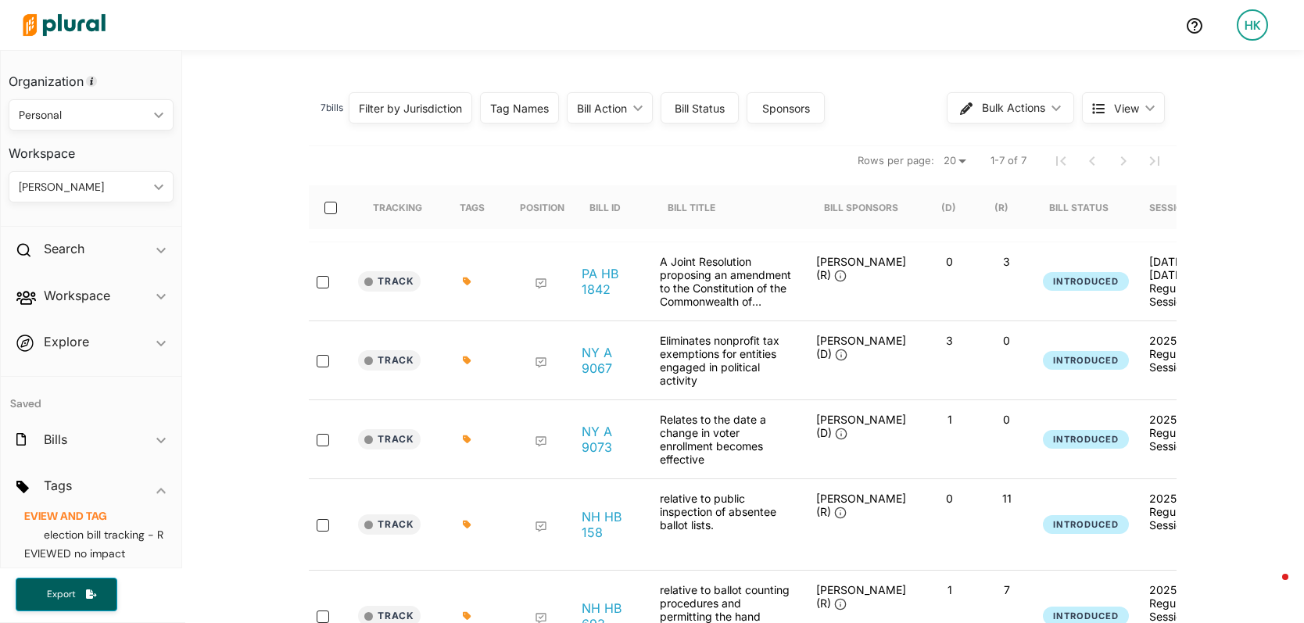
scroll to position [152, 0]
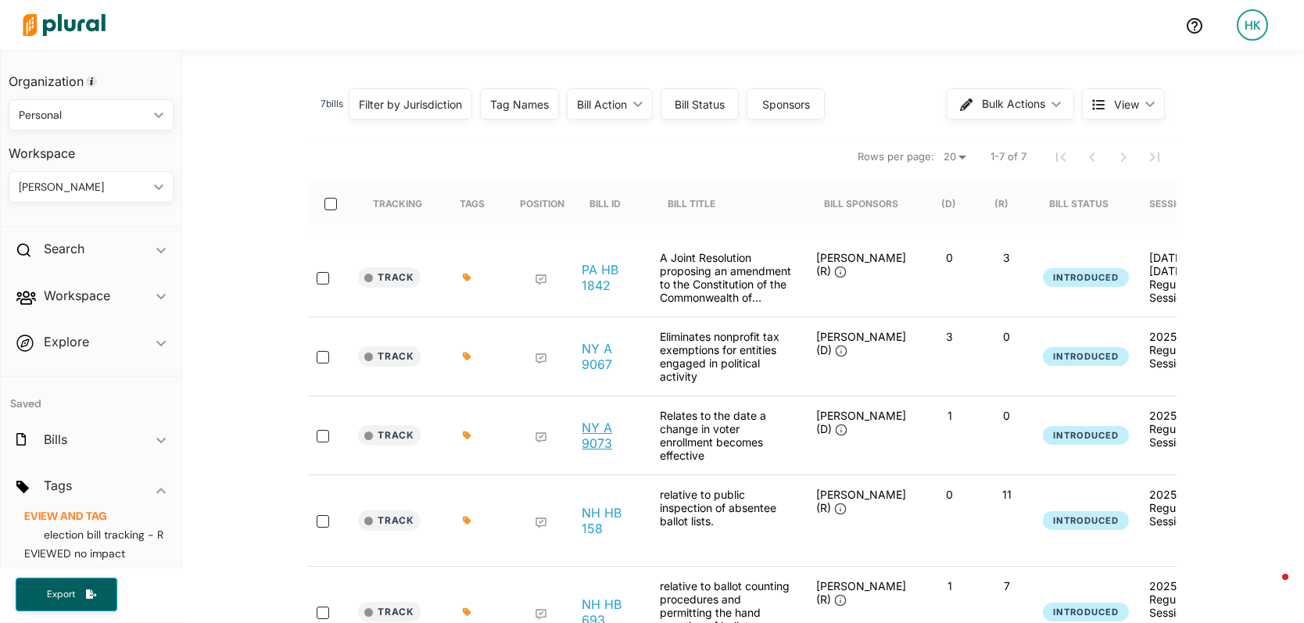
click at [593, 436] on link "NY A 9073" at bounding box center [608, 435] width 53 height 31
